Goal: Find specific page/section: Find specific page/section

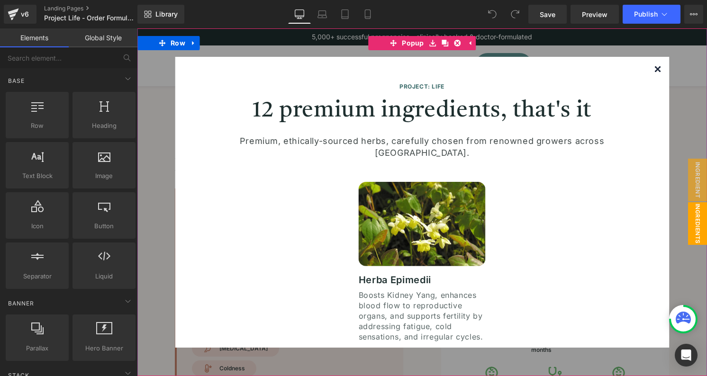
click at [657, 68] on img at bounding box center [657, 69] width 6 height 6
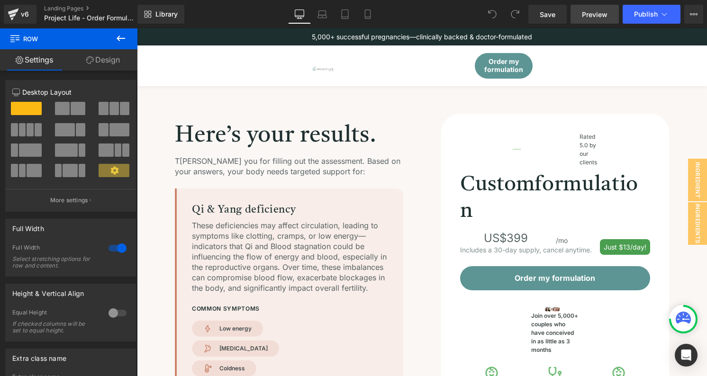
click at [600, 13] on span "Preview" at bounding box center [595, 14] width 26 height 10
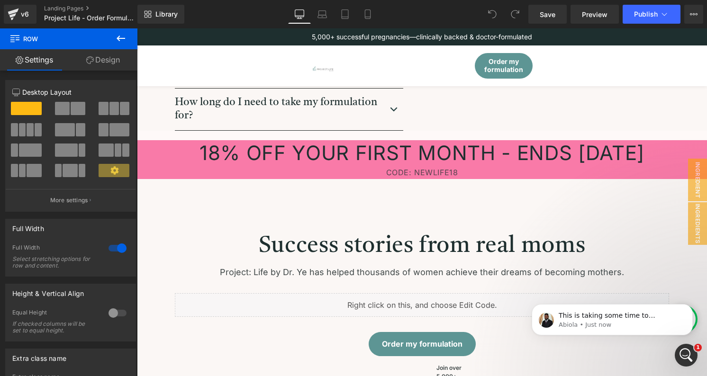
scroll to position [966, 0]
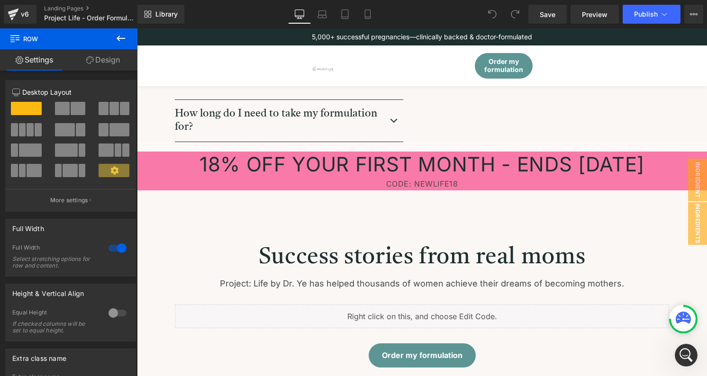
click at [441, 185] on div "CODE: NEWLIFE18" at bounding box center [422, 184] width 570 height 14
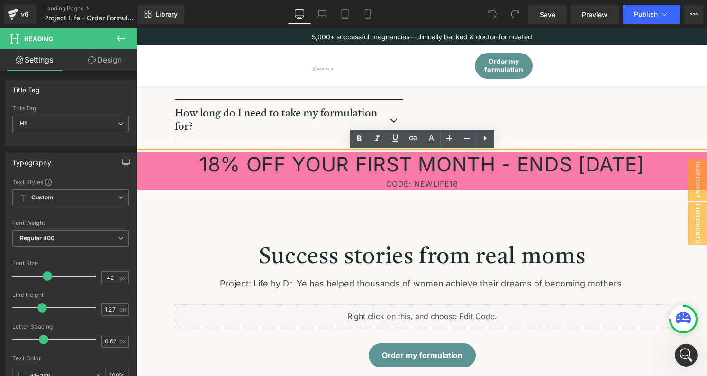
click at [443, 182] on div "CODE: NEWLIFE18" at bounding box center [422, 184] width 570 height 14
click at [402, 166] on h1 "18% OFF YOUR FIRST MONTH - ENDS [DATE]" at bounding box center [422, 164] width 570 height 25
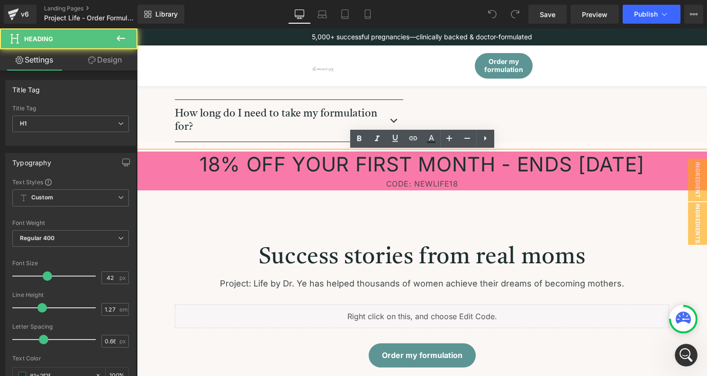
click at [424, 169] on h1 "18% OFF YOUR FIRST MONTH - ENDS [DATE]" at bounding box center [422, 164] width 570 height 25
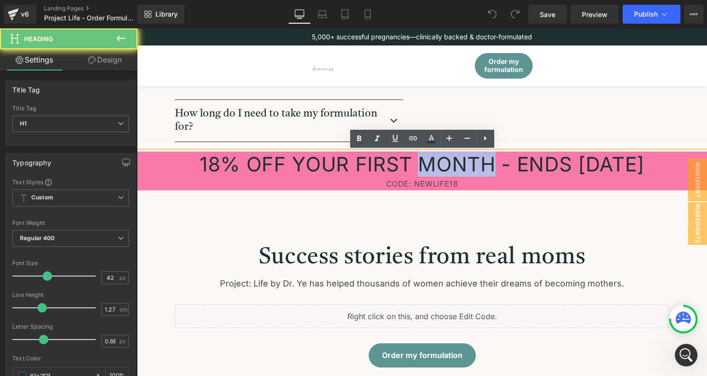
click at [424, 169] on h1 "18% OFF YOUR FIRST MONTH - ENDS [DATE]" at bounding box center [422, 164] width 570 height 25
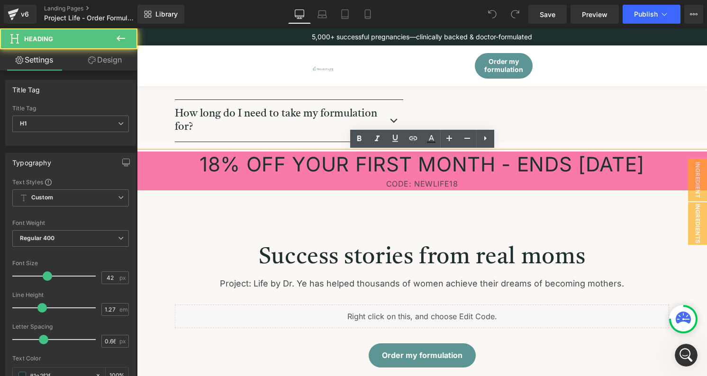
click at [434, 183] on div "CODE: NEWLIFE18" at bounding box center [422, 184] width 570 height 14
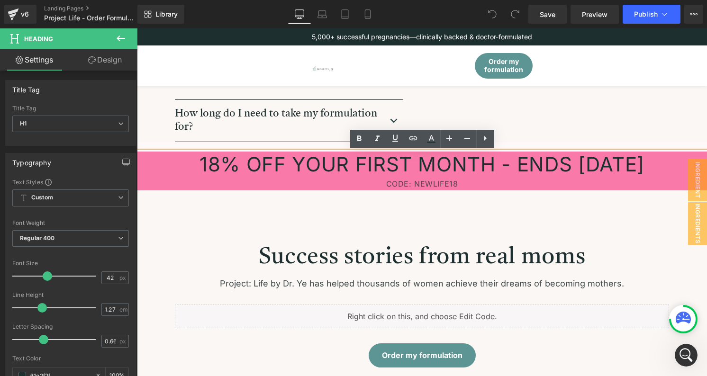
click at [462, 183] on div "CODE: NEWLIFE18" at bounding box center [422, 184] width 570 height 14
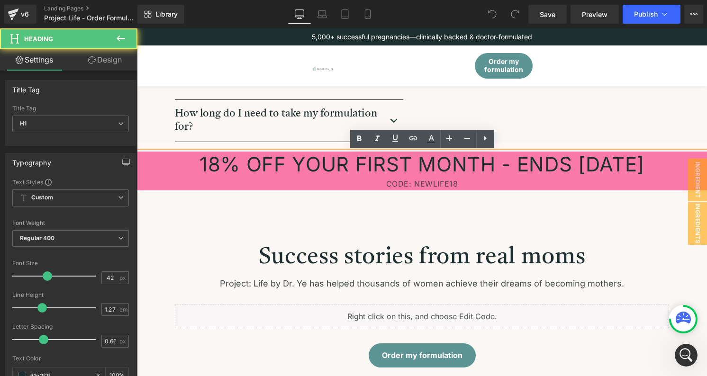
click at [461, 183] on div "CODE: NEWLIFE18" at bounding box center [422, 184] width 570 height 14
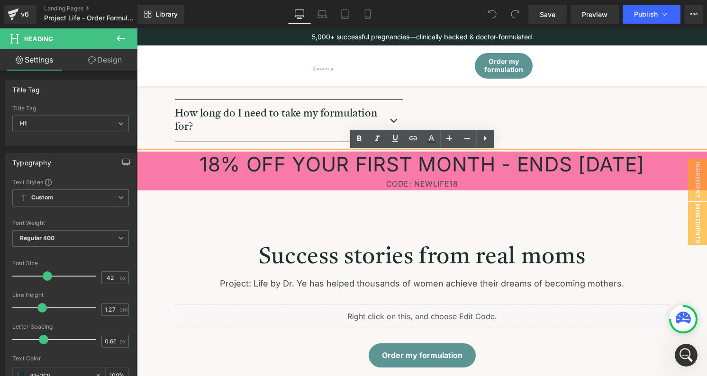
click at [291, 161] on h1 "18% OFF YOUR FIRST MONTH - ENDS [DATE]" at bounding box center [422, 164] width 570 height 25
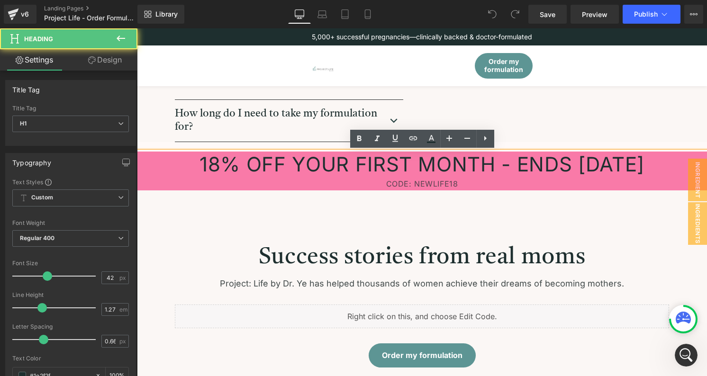
click at [425, 181] on div "CODE: NEWLIFE18" at bounding box center [422, 184] width 570 height 14
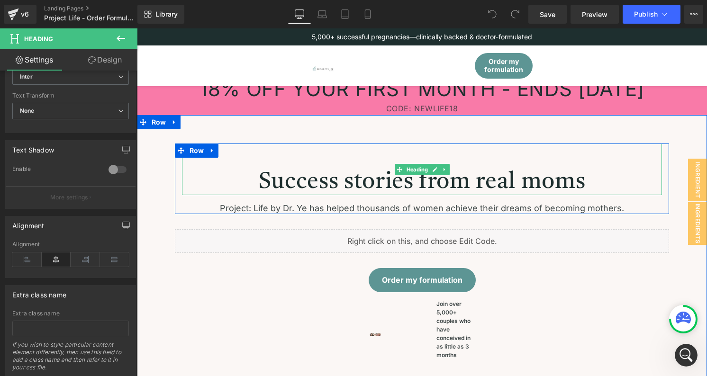
scroll to position [1016, 0]
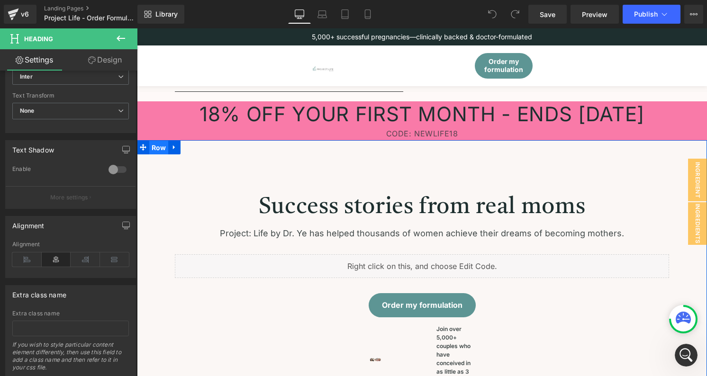
click at [151, 145] on span "Row" at bounding box center [158, 148] width 19 height 14
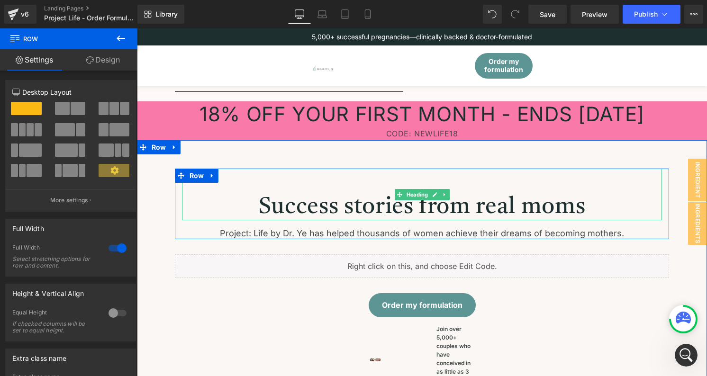
click at [352, 192] on h2 at bounding box center [422, 182] width 480 height 26
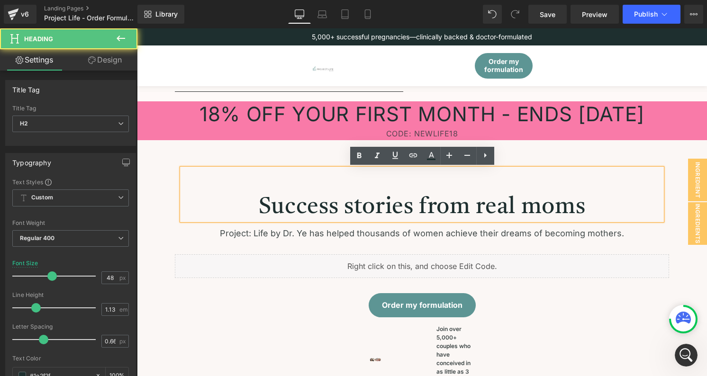
click at [353, 189] on h2 at bounding box center [422, 182] width 480 height 26
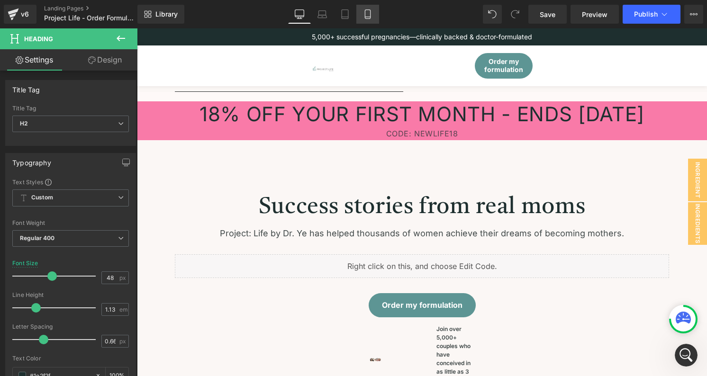
click at [365, 17] on icon at bounding box center [367, 17] width 5 height 0
type input "33"
type input "100"
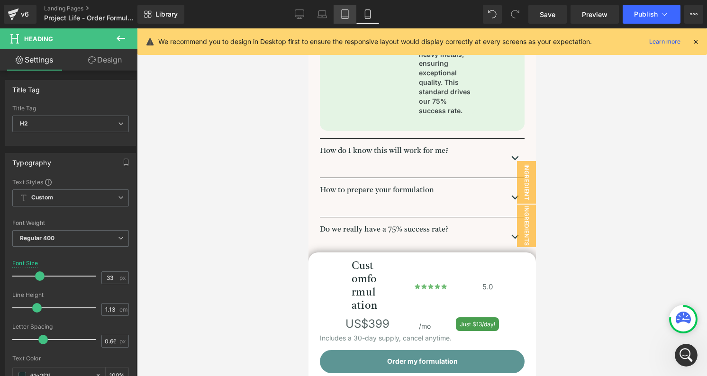
scroll to position [1398, 0]
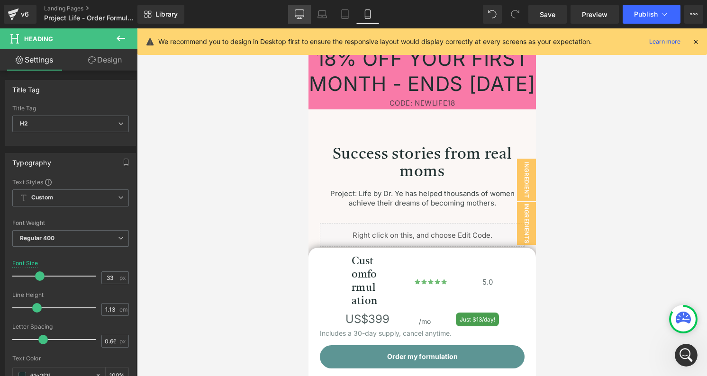
click at [306, 13] on link "Desktop" at bounding box center [299, 14] width 23 height 19
type input "48"
type input "100"
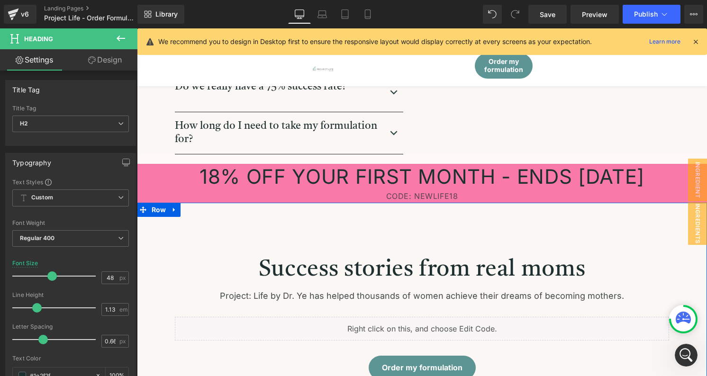
scroll to position [951, 0]
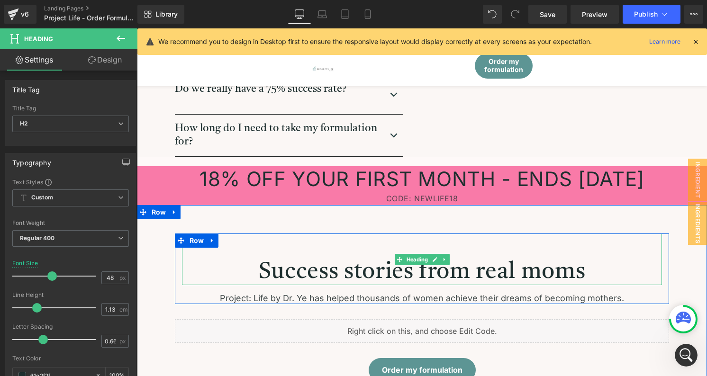
click at [387, 251] on h2 at bounding box center [422, 247] width 480 height 26
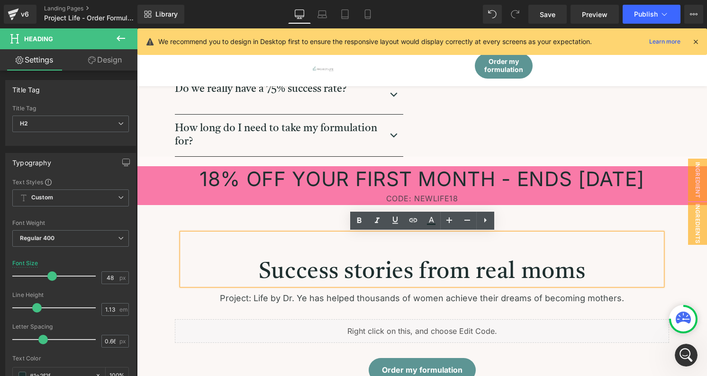
click at [437, 264] on h2 "Success stories from real moms" at bounding box center [422, 273] width 480 height 26
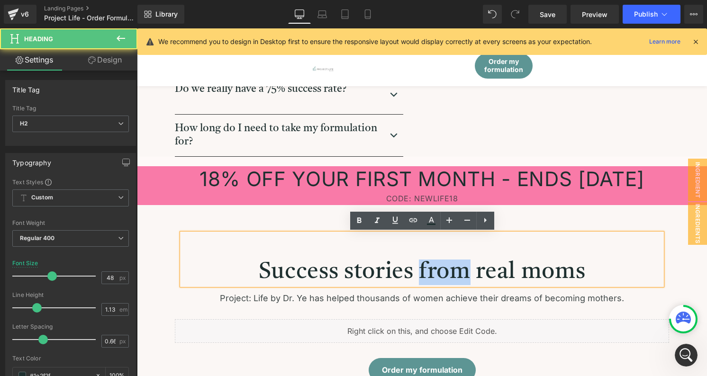
click at [437, 264] on h2 "Success stories from real moms" at bounding box center [422, 273] width 480 height 26
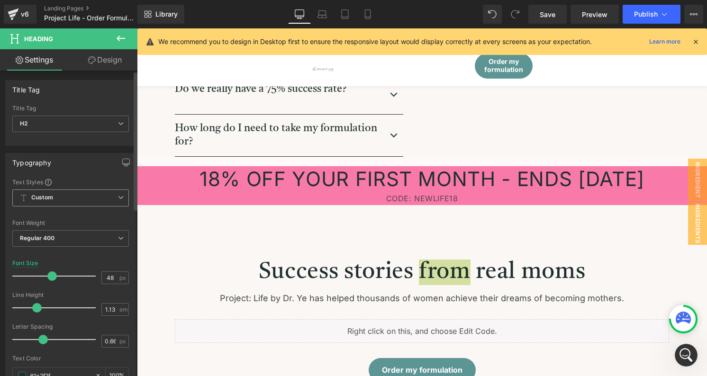
click at [83, 193] on span "Custom Setup Global Style" at bounding box center [70, 198] width 117 height 17
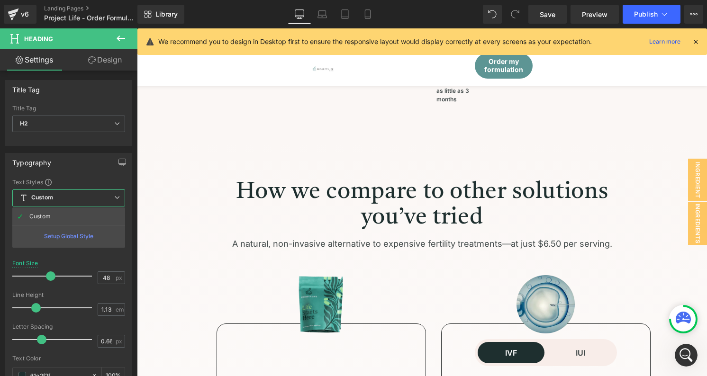
scroll to position [1299, 0]
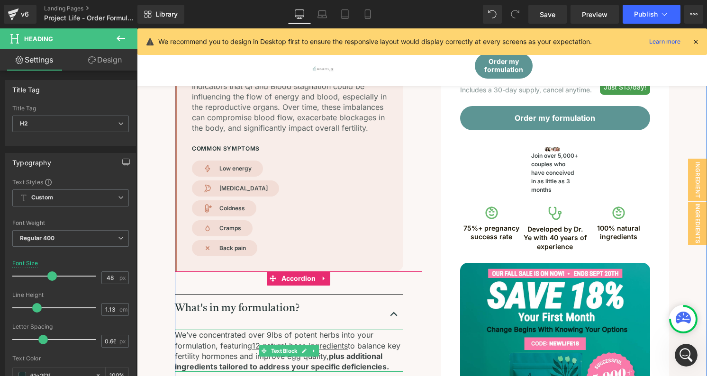
scroll to position [0, 0]
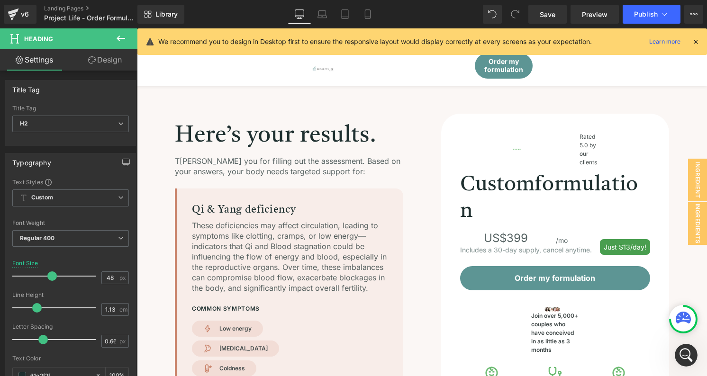
click at [116, 39] on icon at bounding box center [120, 38] width 11 height 11
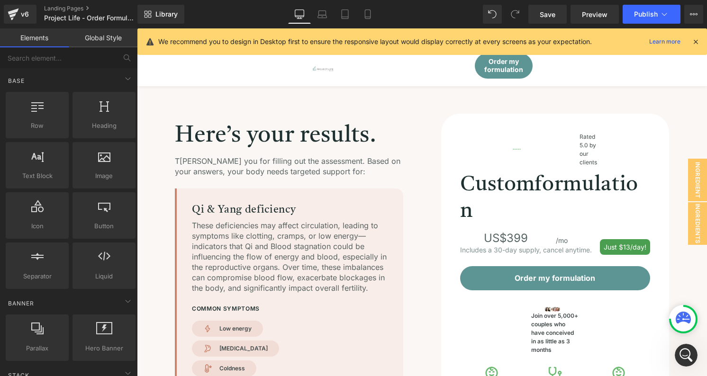
click at [108, 46] on link "Global Style" at bounding box center [103, 37] width 69 height 19
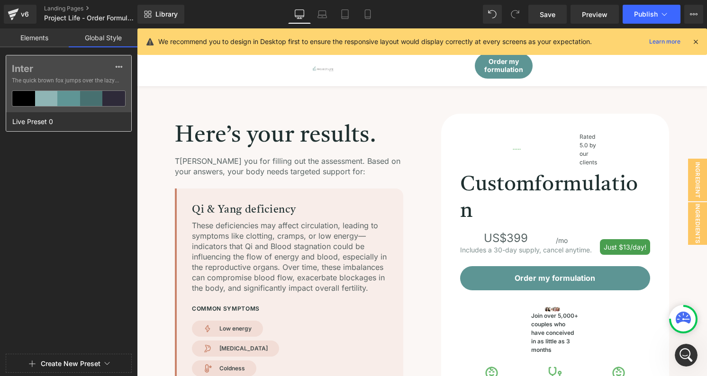
click at [78, 77] on span "The quick brown fox jumps over the lazy..." at bounding box center [69, 80] width 114 height 9
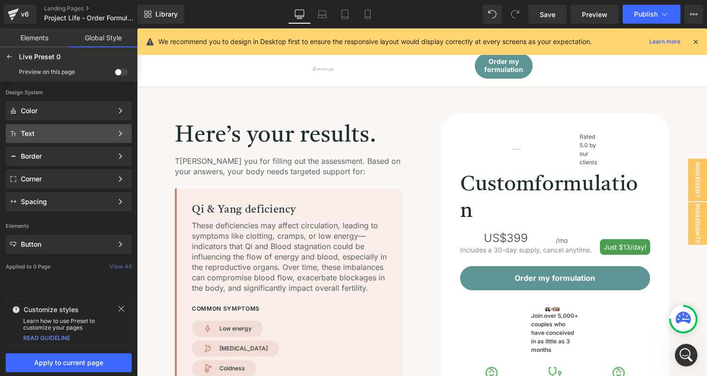
click at [86, 130] on div "Text" at bounding box center [67, 134] width 92 height 8
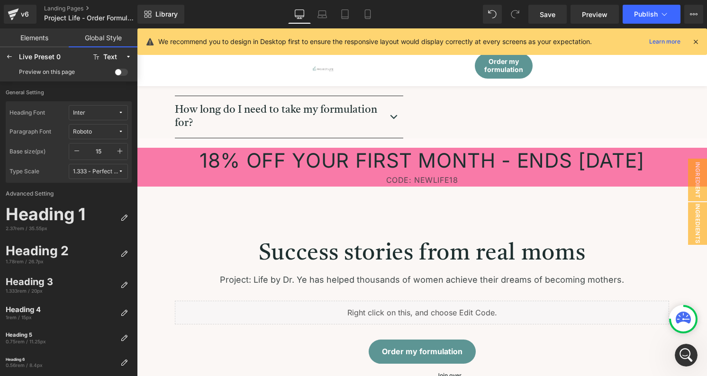
scroll to position [974, 0]
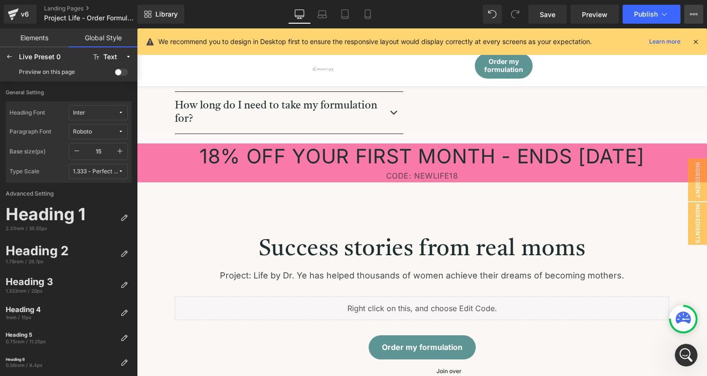
click at [696, 14] on icon at bounding box center [697, 14] width 2 height 2
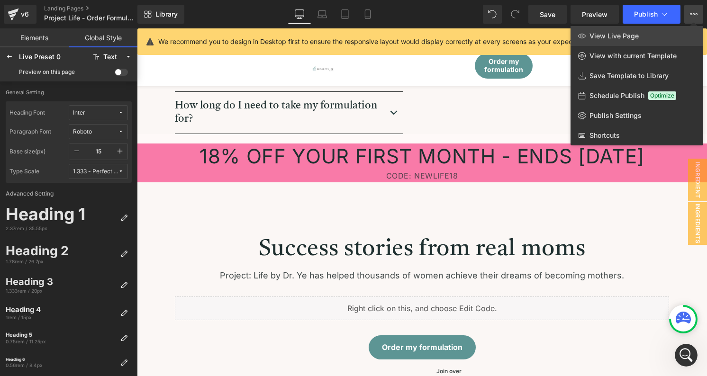
click at [635, 34] on span "View Live Page" at bounding box center [613, 36] width 49 height 9
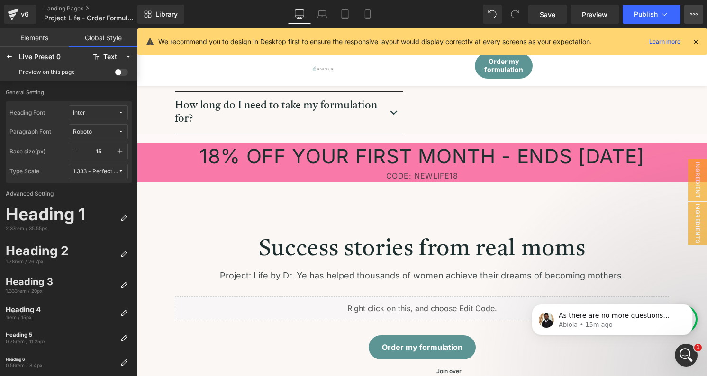
scroll to position [0, 0]
